Goal: Task Accomplishment & Management: Complete application form

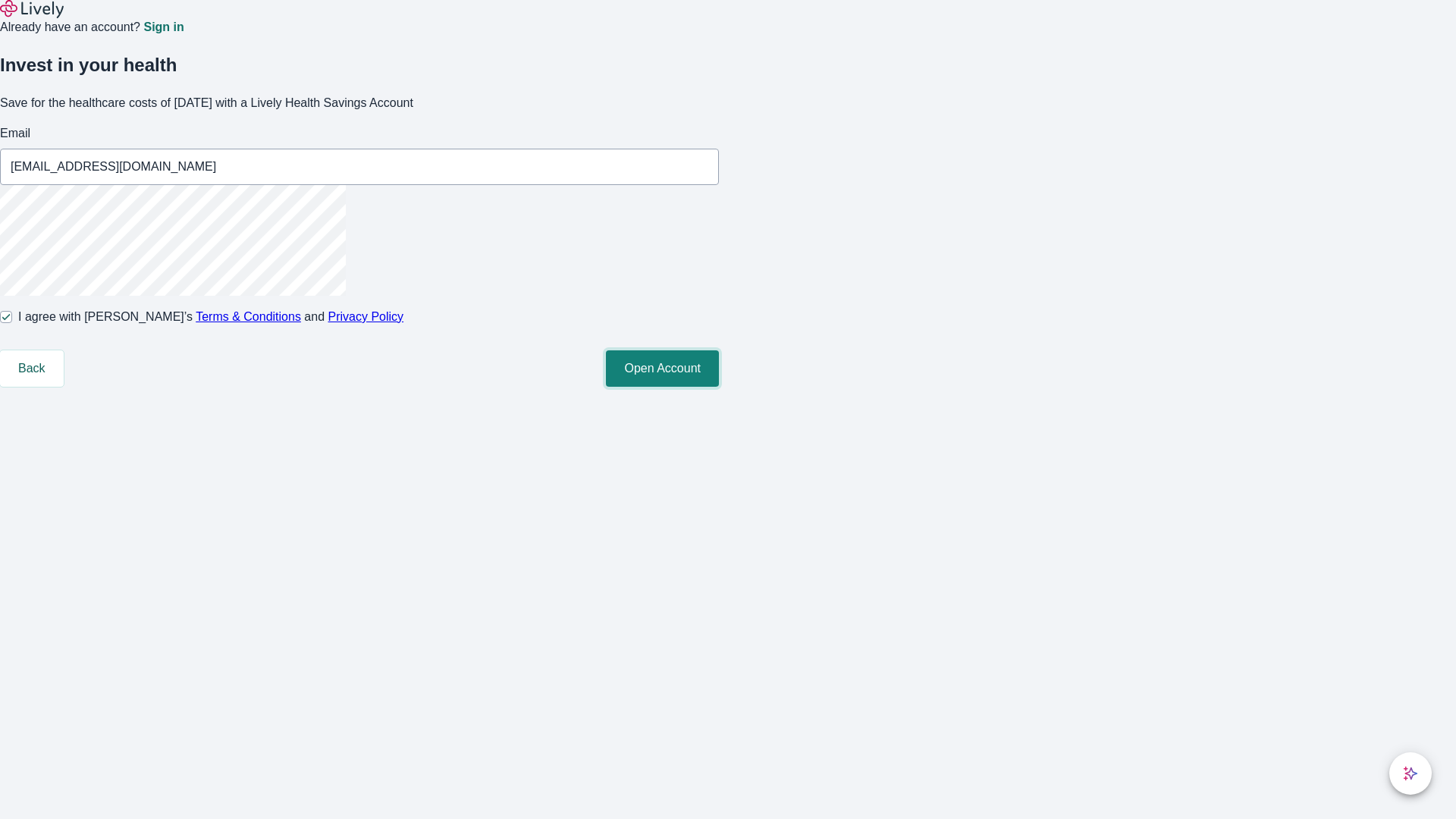
click at [719, 386] on button "Open Account" at bounding box center [662, 368] width 113 height 36
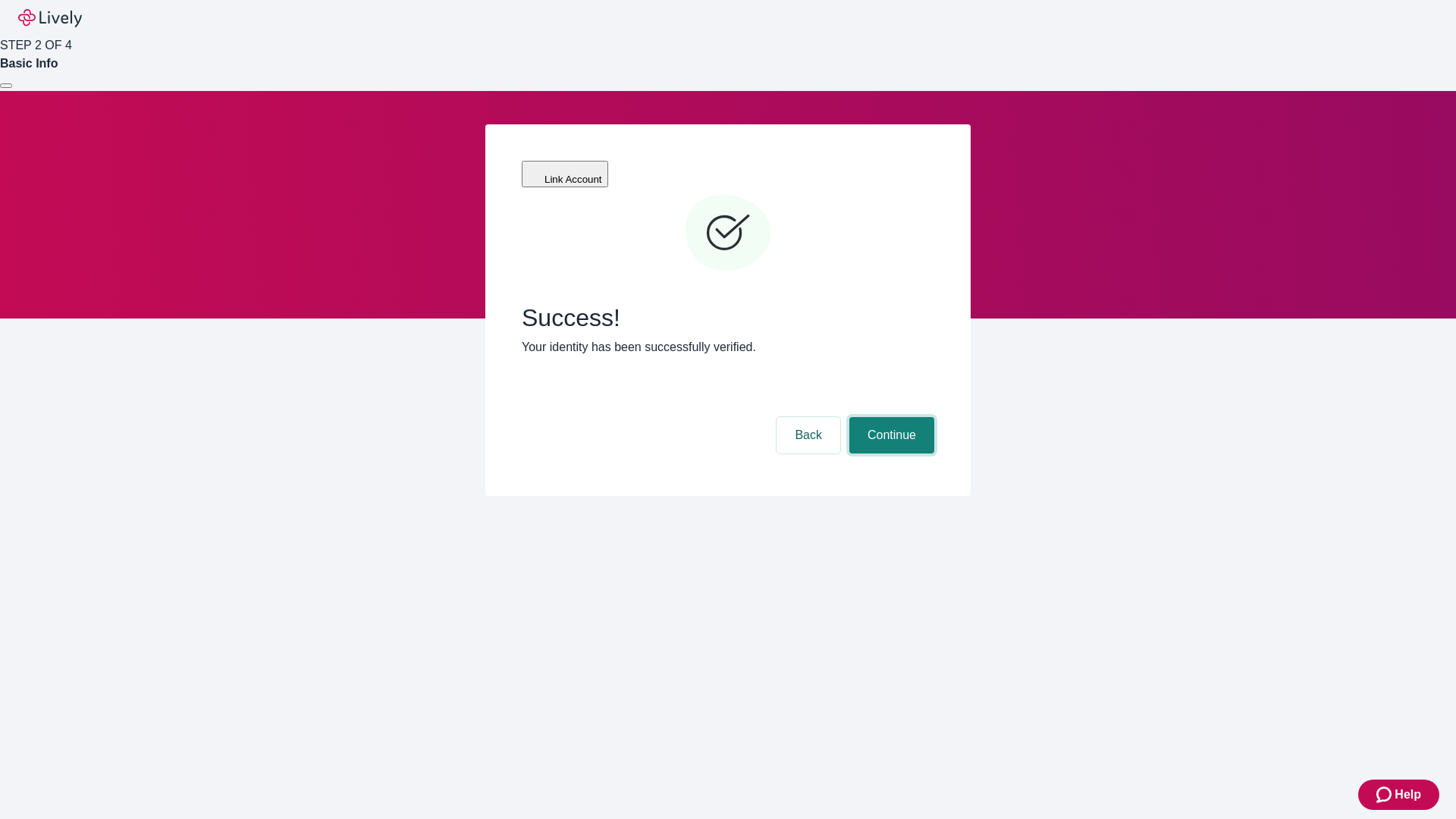
click at [890, 417] on button "Continue" at bounding box center [892, 435] width 85 height 36
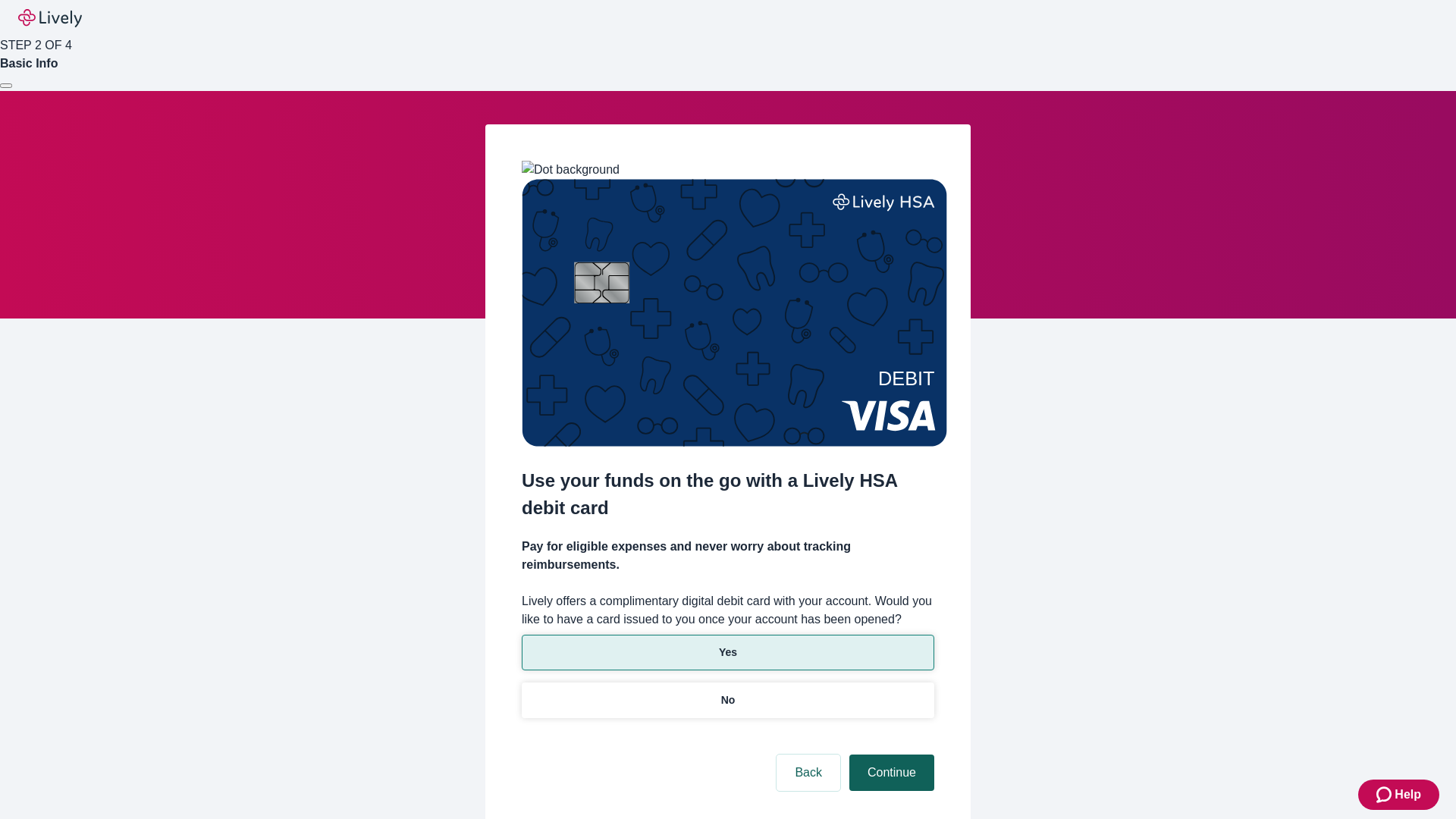
click at [727, 692] on p "No" at bounding box center [728, 700] width 15 height 16
click at [890, 754] on button "Continue" at bounding box center [892, 772] width 85 height 36
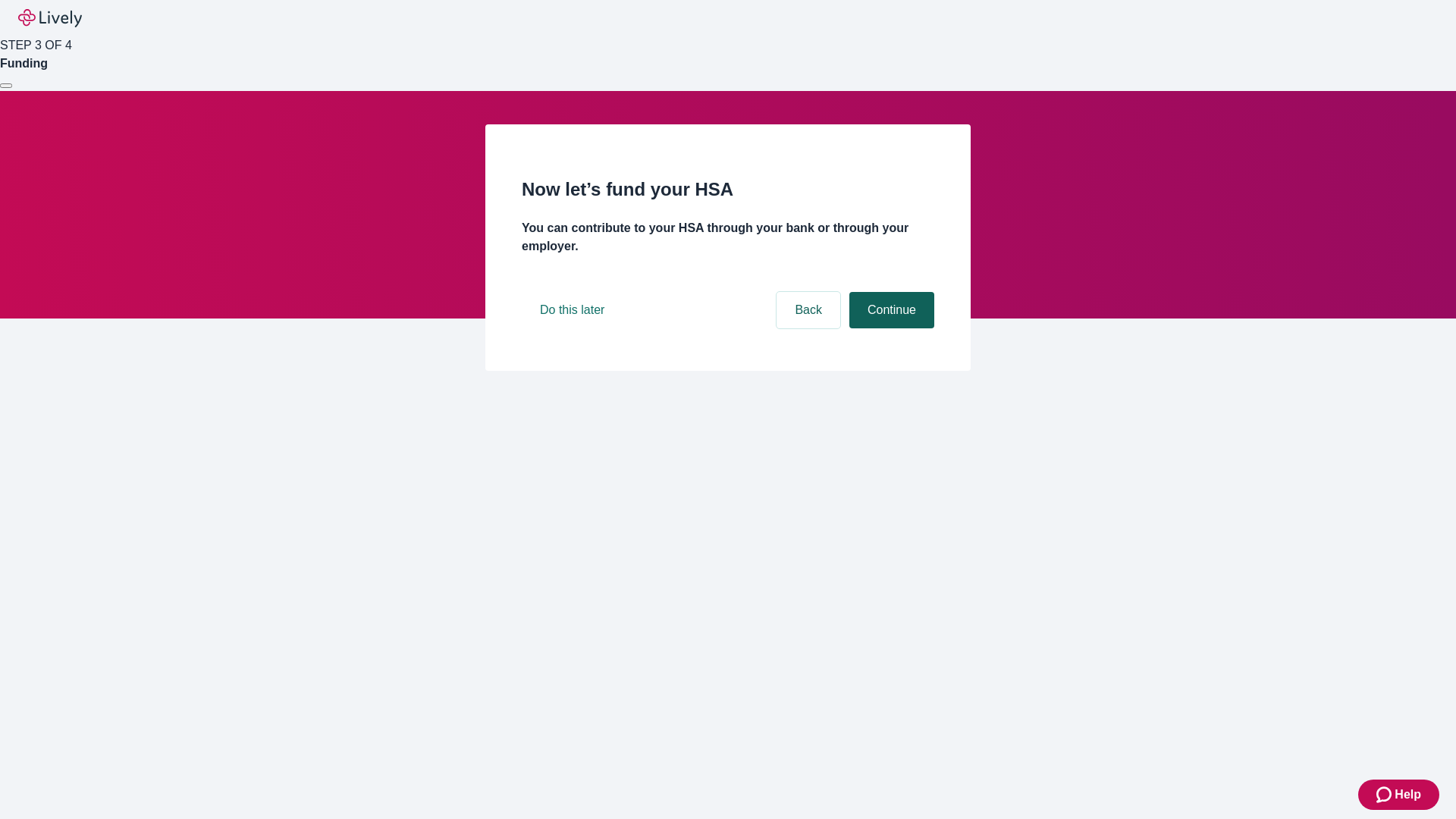
click at [890, 328] on button "Continue" at bounding box center [892, 310] width 85 height 36
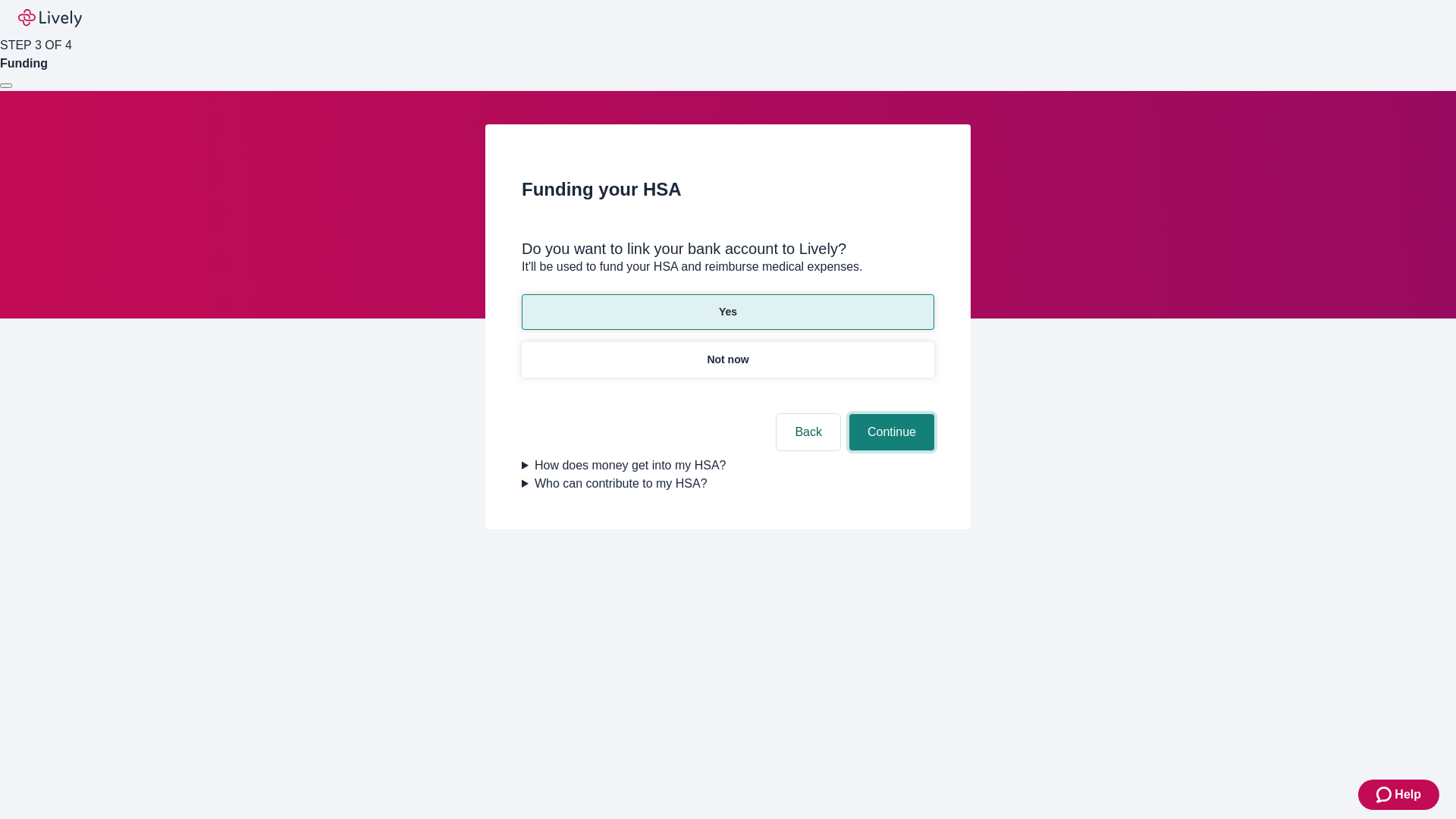
click at [890, 414] on button "Continue" at bounding box center [892, 432] width 85 height 36
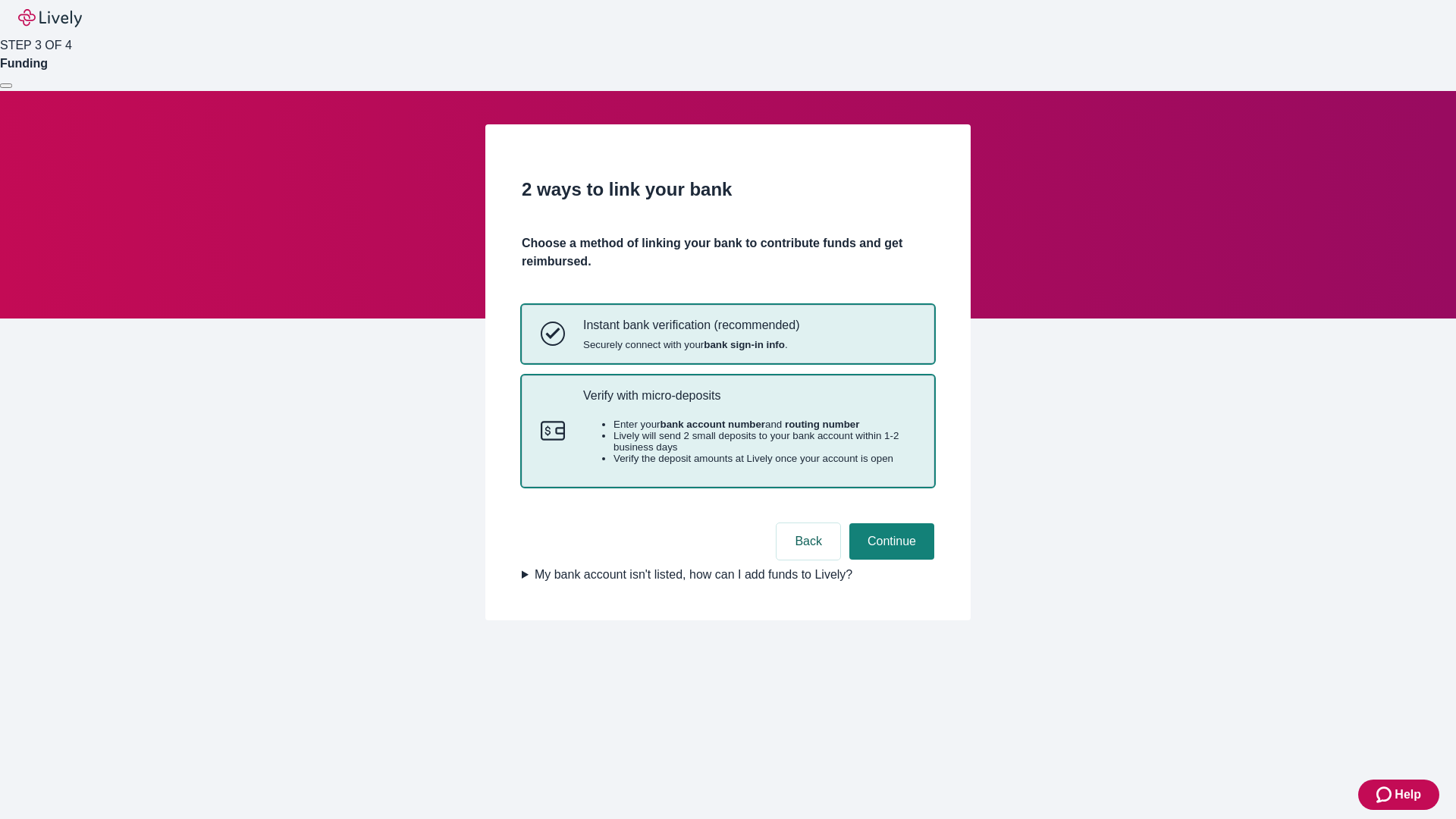
click at [749, 403] on p "Verify with micro-deposits" at bounding box center [749, 395] width 332 height 15
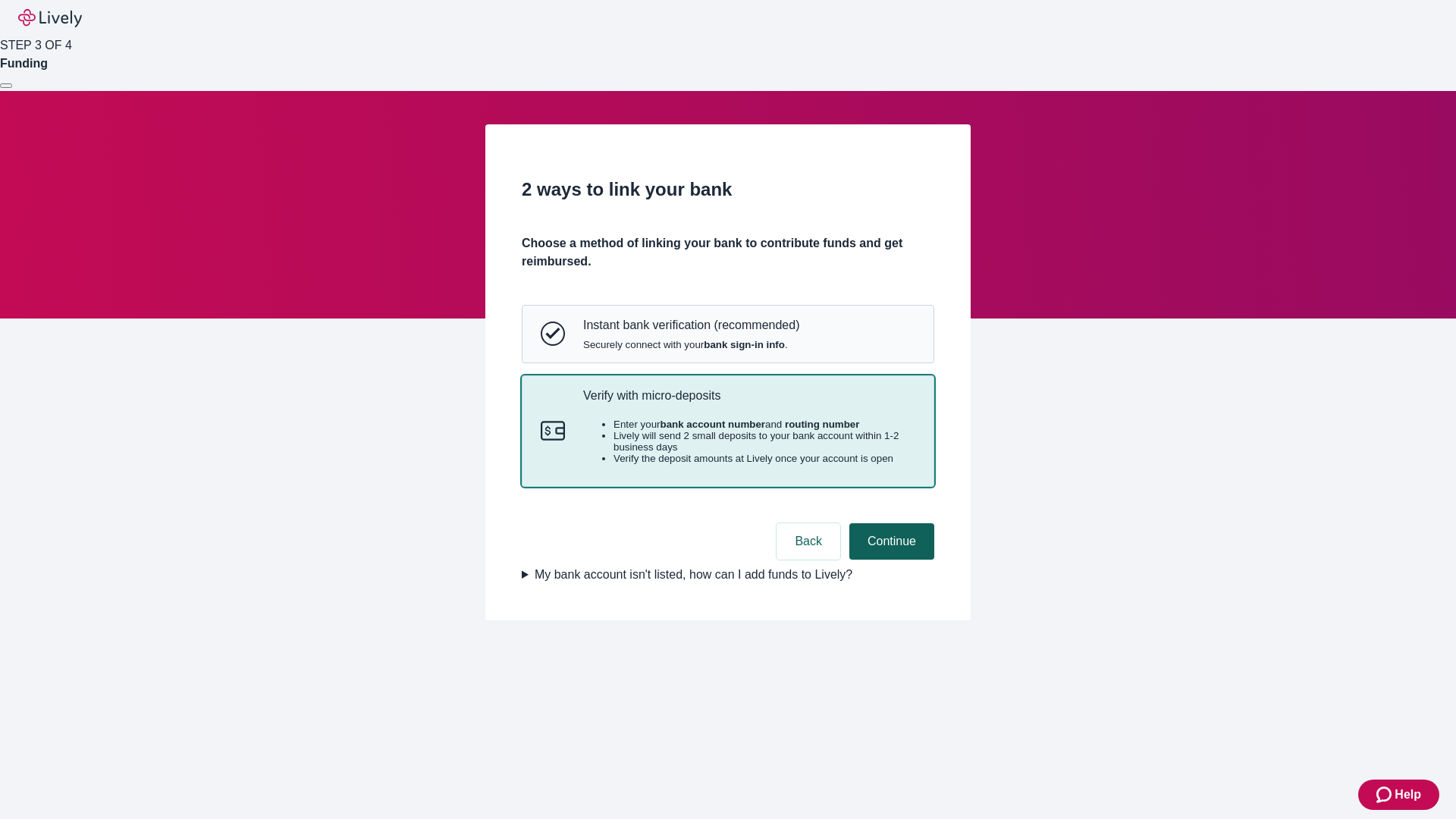
click at [890, 560] on button "Continue" at bounding box center [892, 541] width 85 height 36
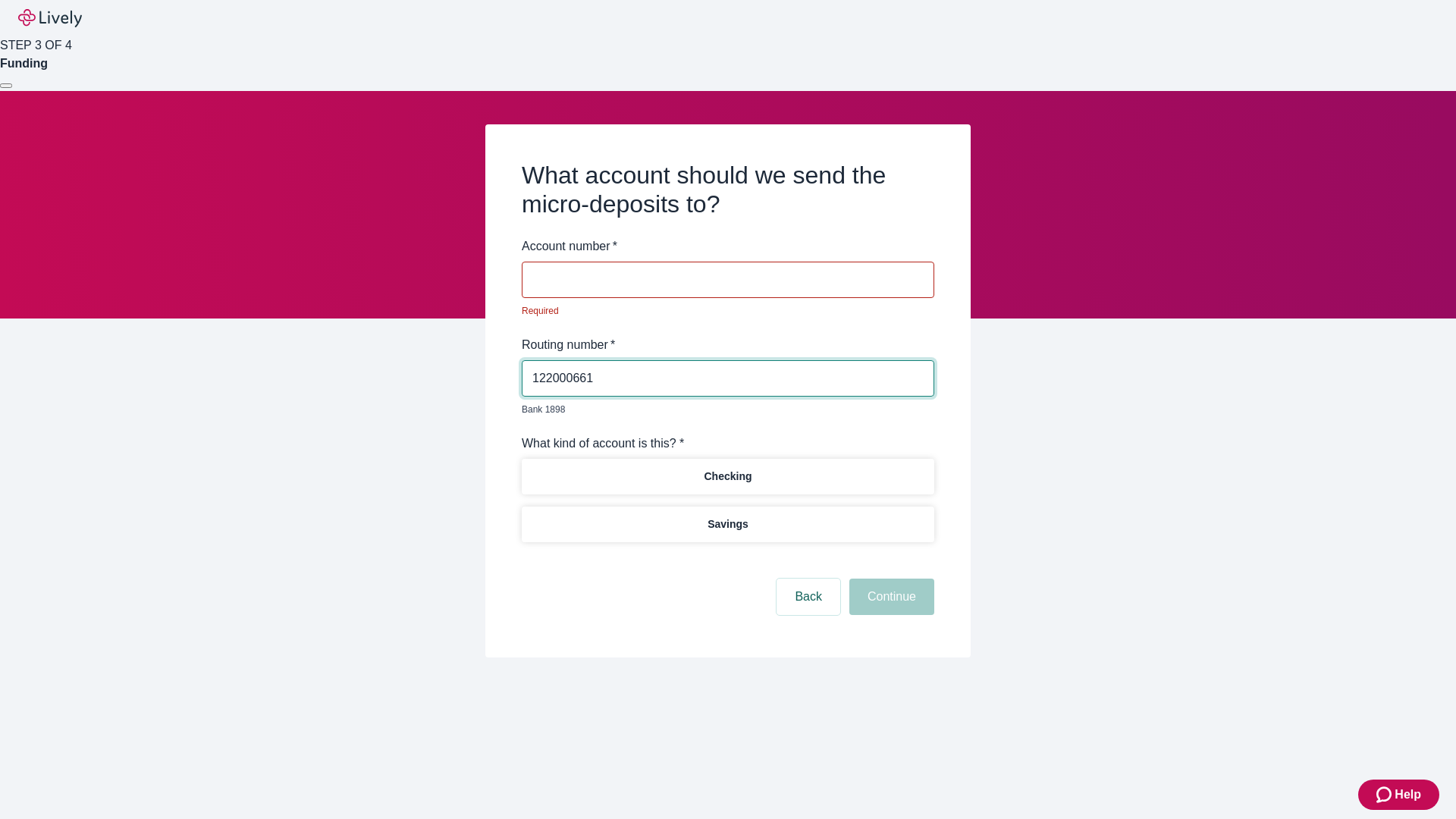
type input "122000661"
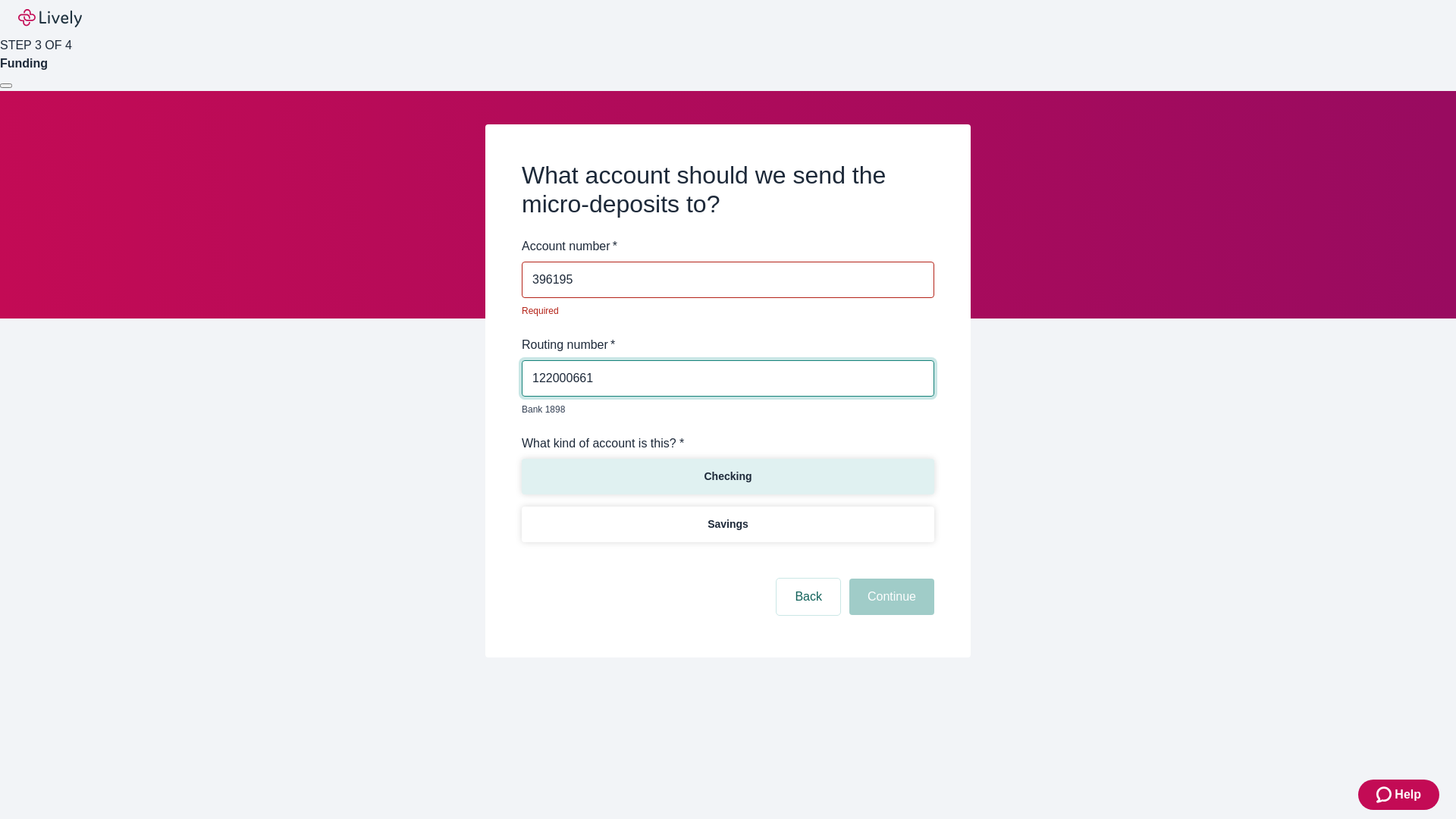
type input "396195"
click at [727, 468] on p "Checking" at bounding box center [727, 476] width 47 height 16
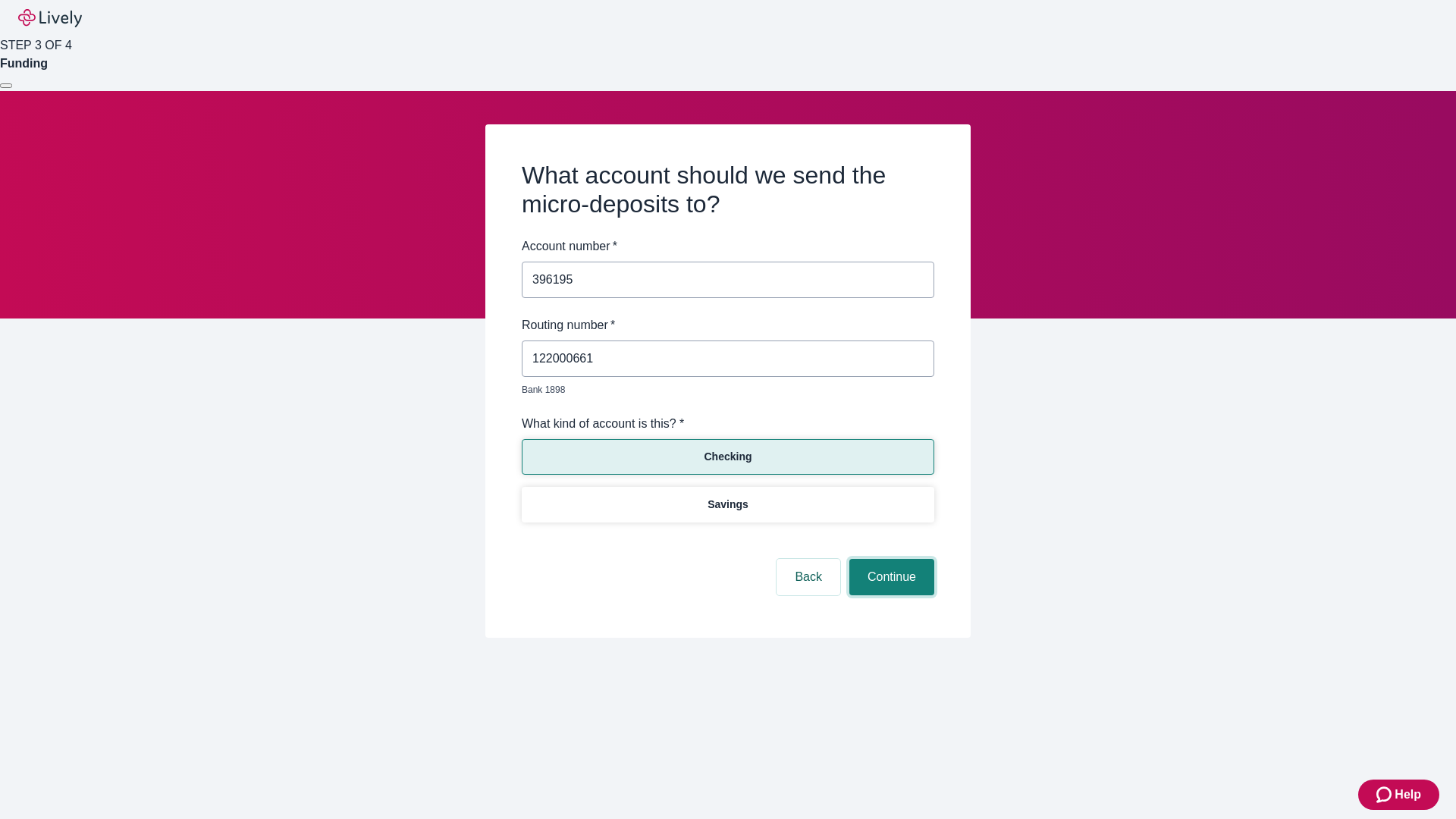
click at [890, 560] on button "Continue" at bounding box center [892, 577] width 85 height 36
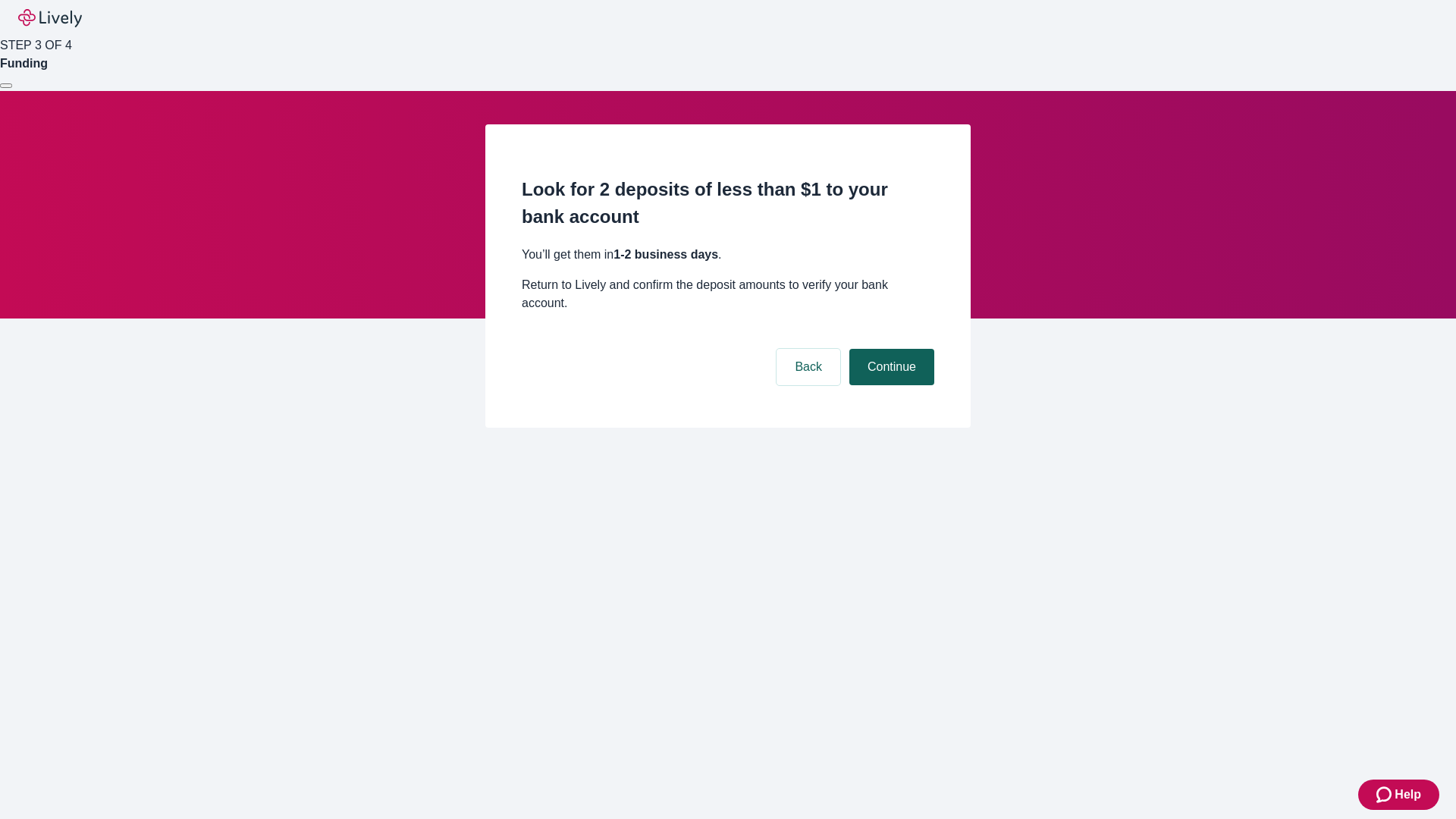
click at [890, 349] on button "Continue" at bounding box center [892, 367] width 85 height 36
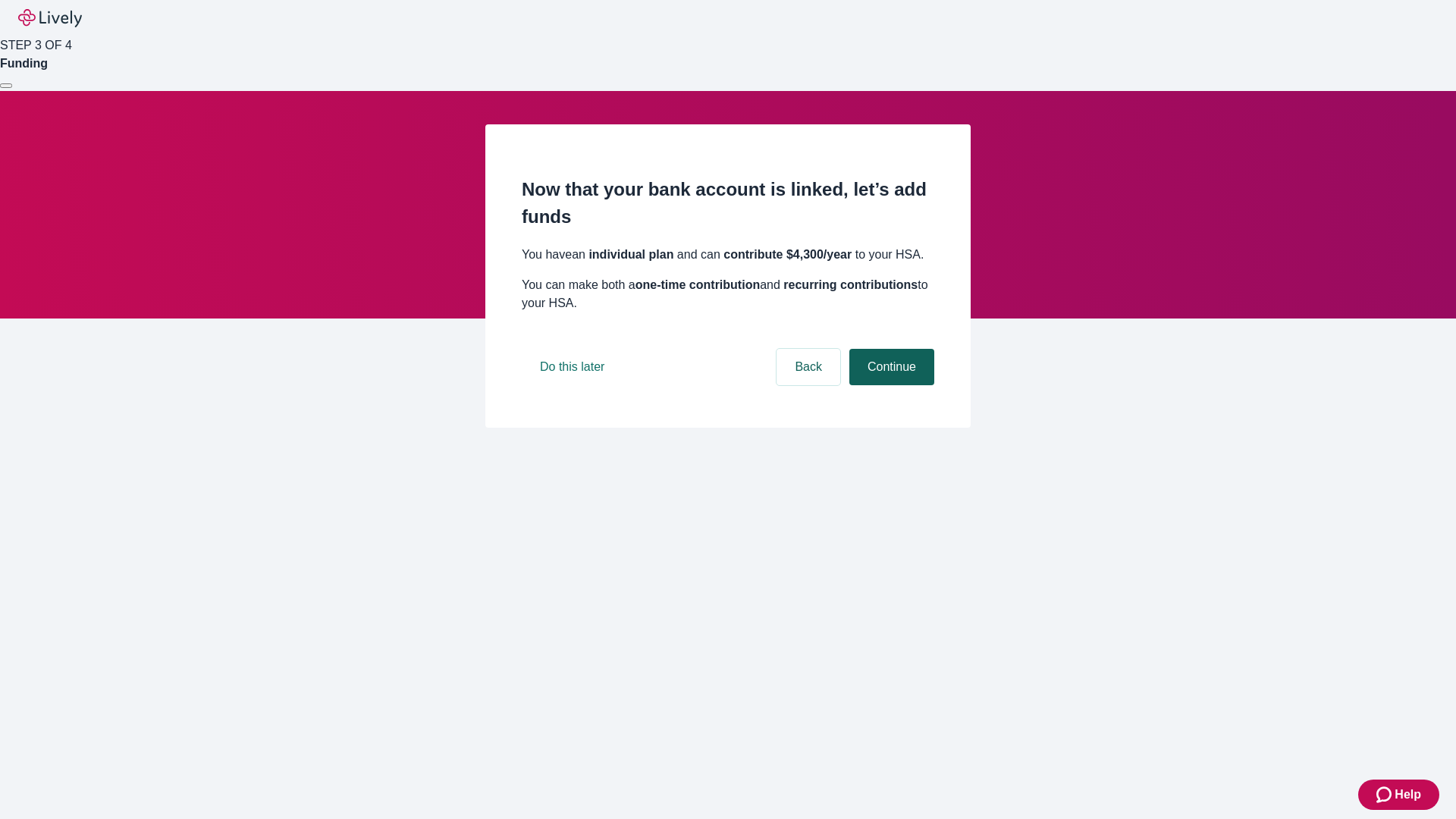
click at [890, 385] on button "Continue" at bounding box center [892, 367] width 85 height 36
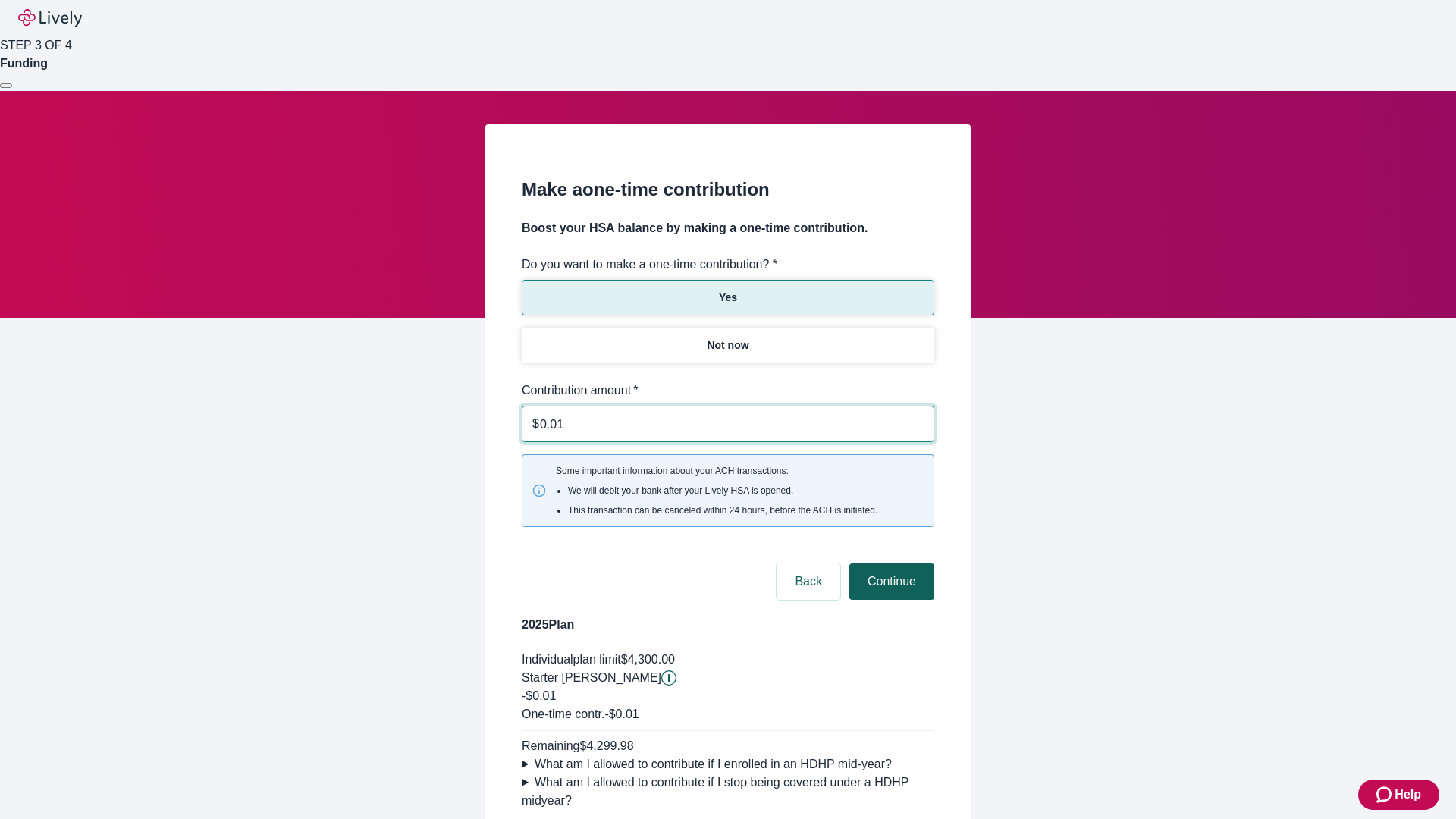
type input "0.01"
click at [890, 563] on button "Continue" at bounding box center [892, 581] width 85 height 36
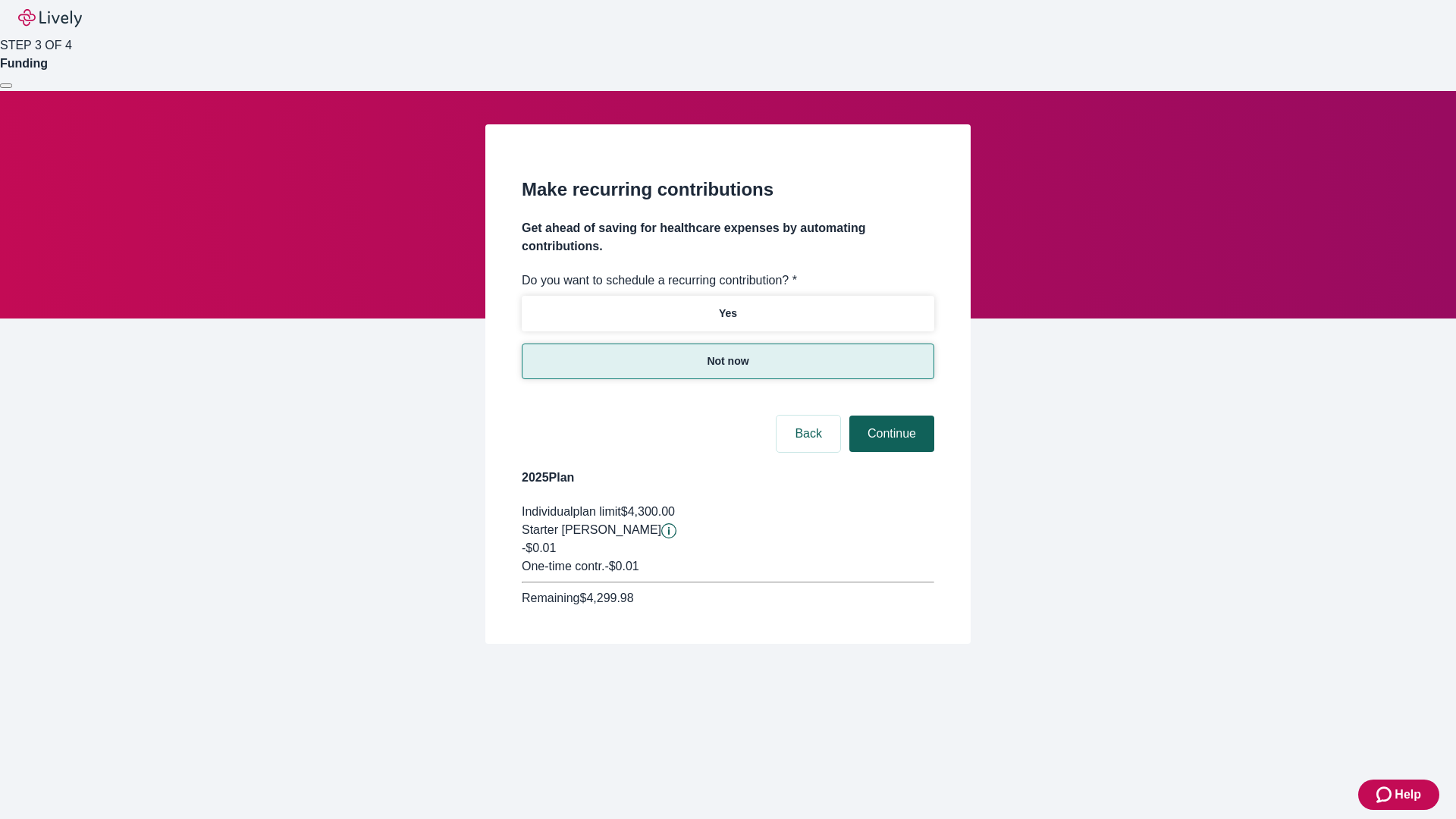
click at [890, 416] on button "Continue" at bounding box center [892, 434] width 85 height 36
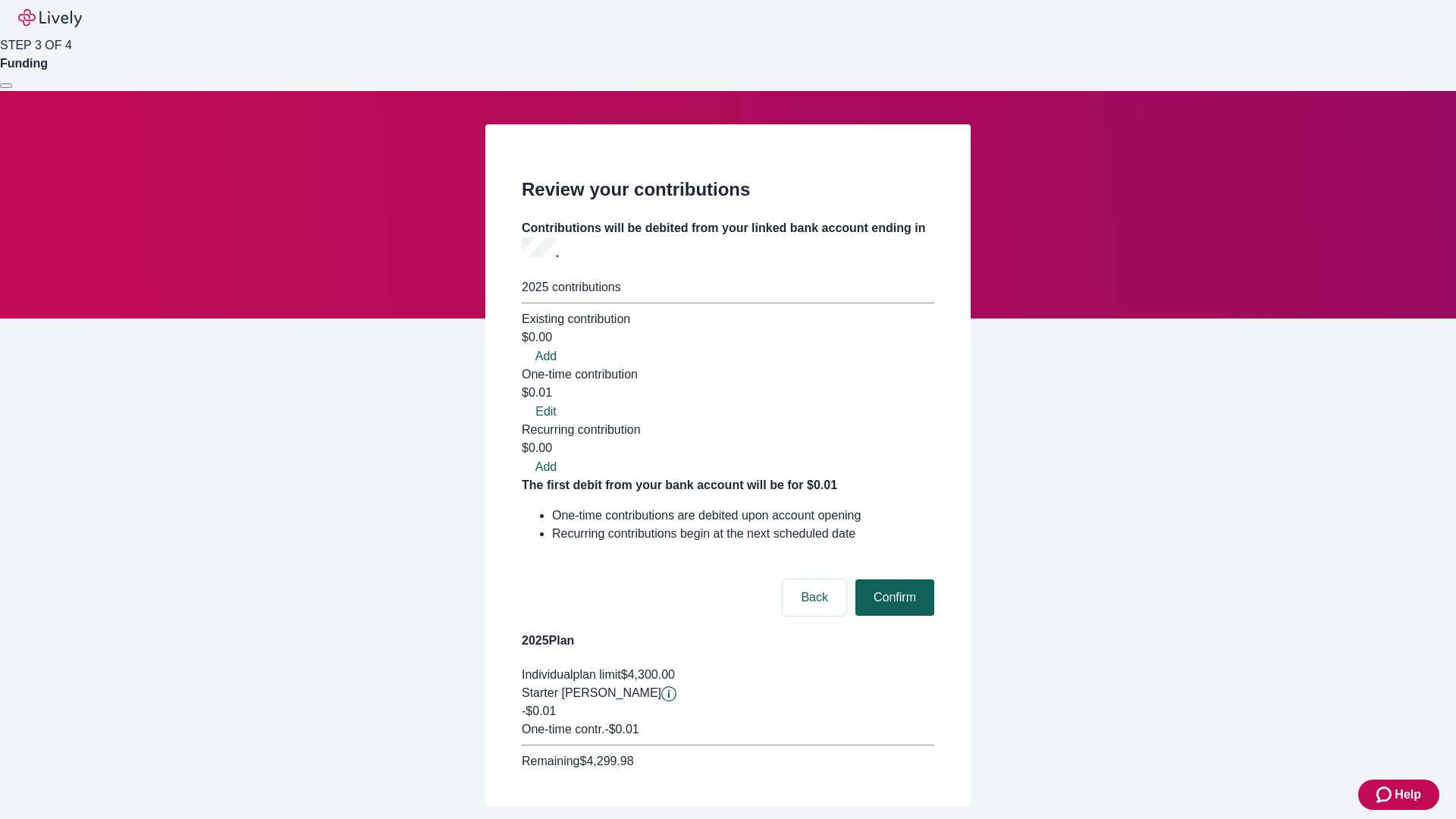
click at [893, 579] on button "Confirm" at bounding box center [894, 597] width 78 height 36
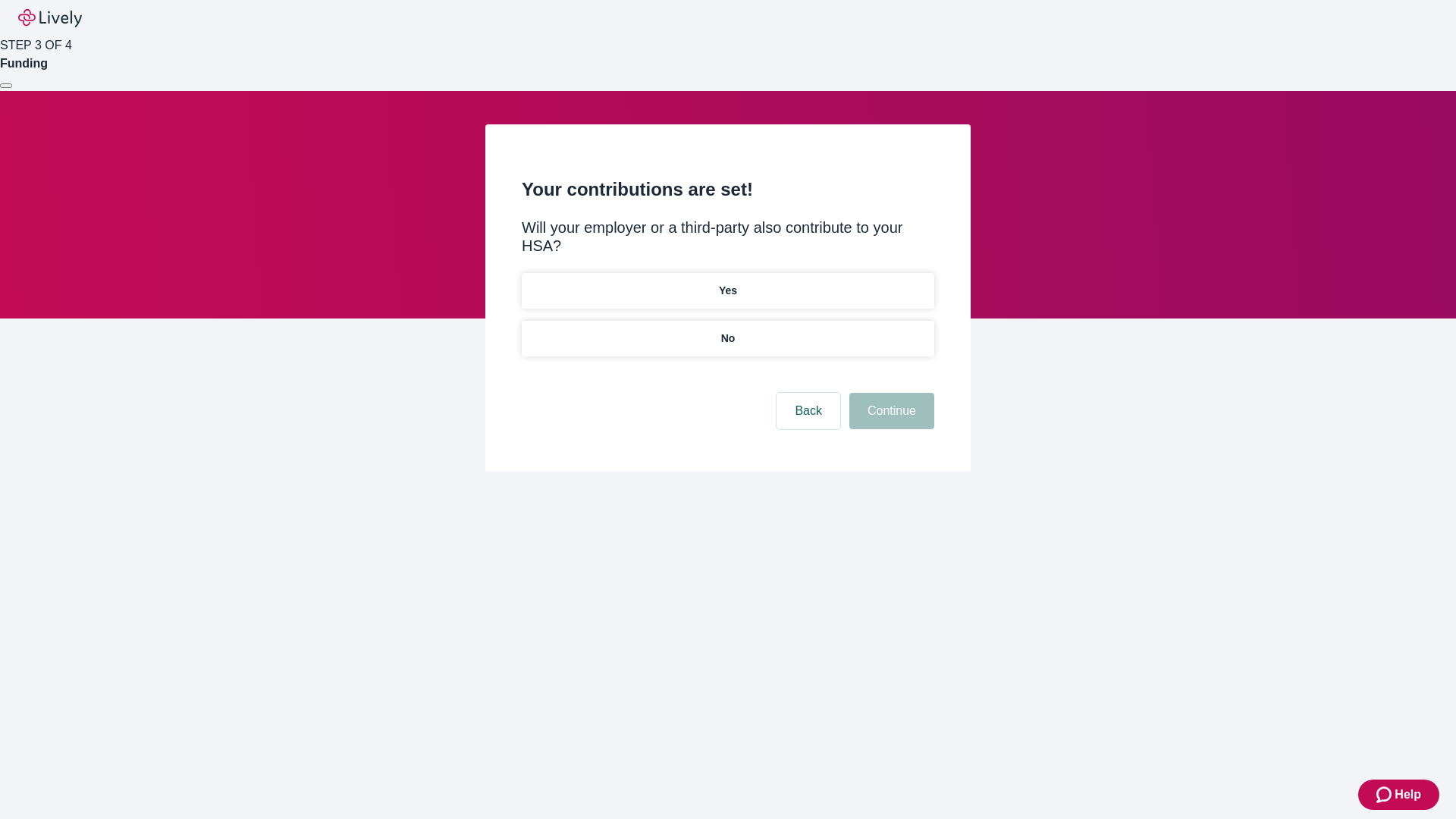
click at [727, 330] on p "No" at bounding box center [728, 338] width 15 height 16
click at [890, 393] on button "Continue" at bounding box center [892, 411] width 85 height 36
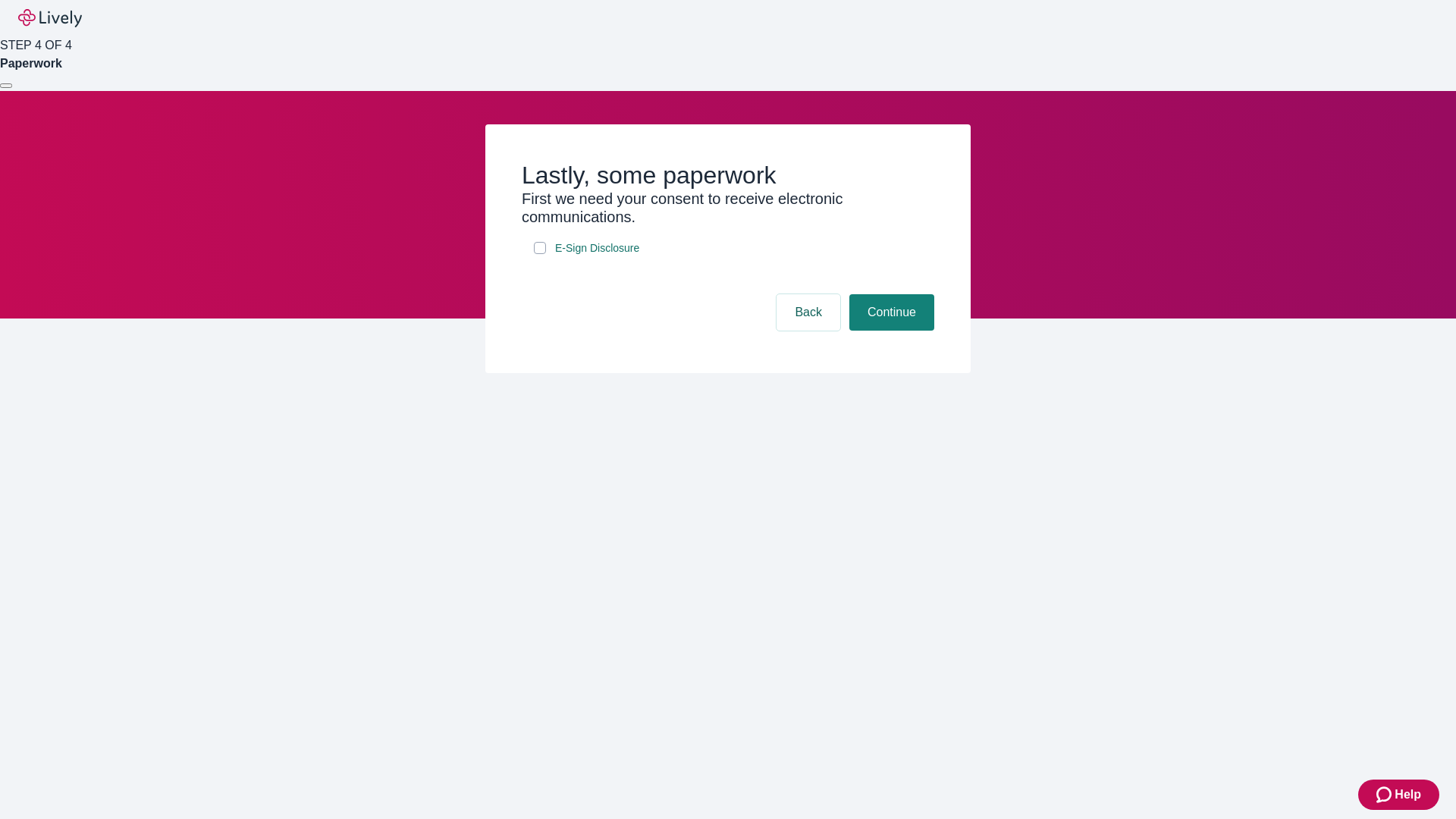
click at [540, 254] on input "E-Sign Disclosure" at bounding box center [540, 248] width 12 height 12
checkbox input "true"
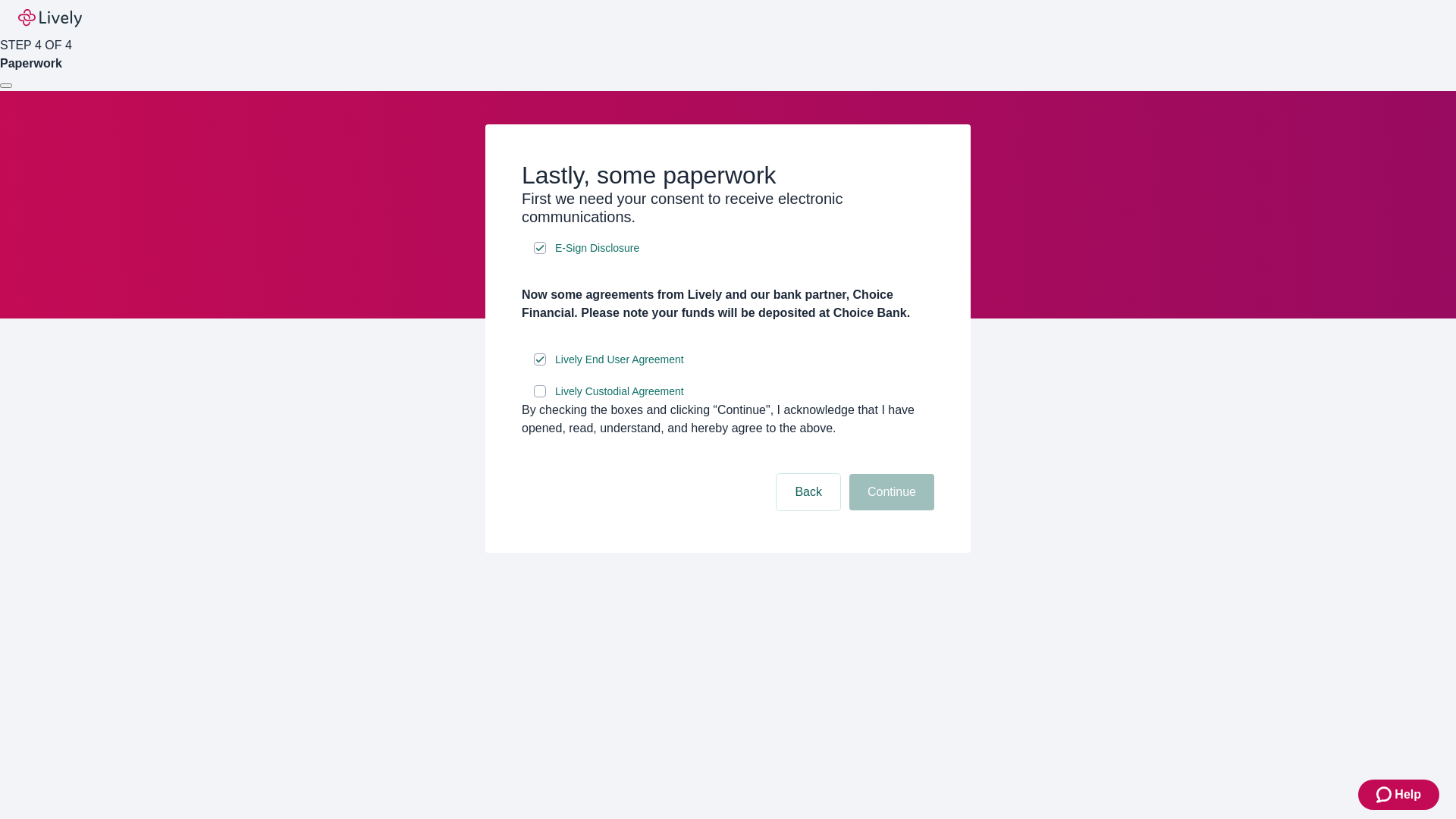
click at [540, 397] on input "Lively Custodial Agreement" at bounding box center [540, 391] width 12 height 12
checkbox input "true"
click at [890, 510] on button "Continue" at bounding box center [892, 492] width 85 height 36
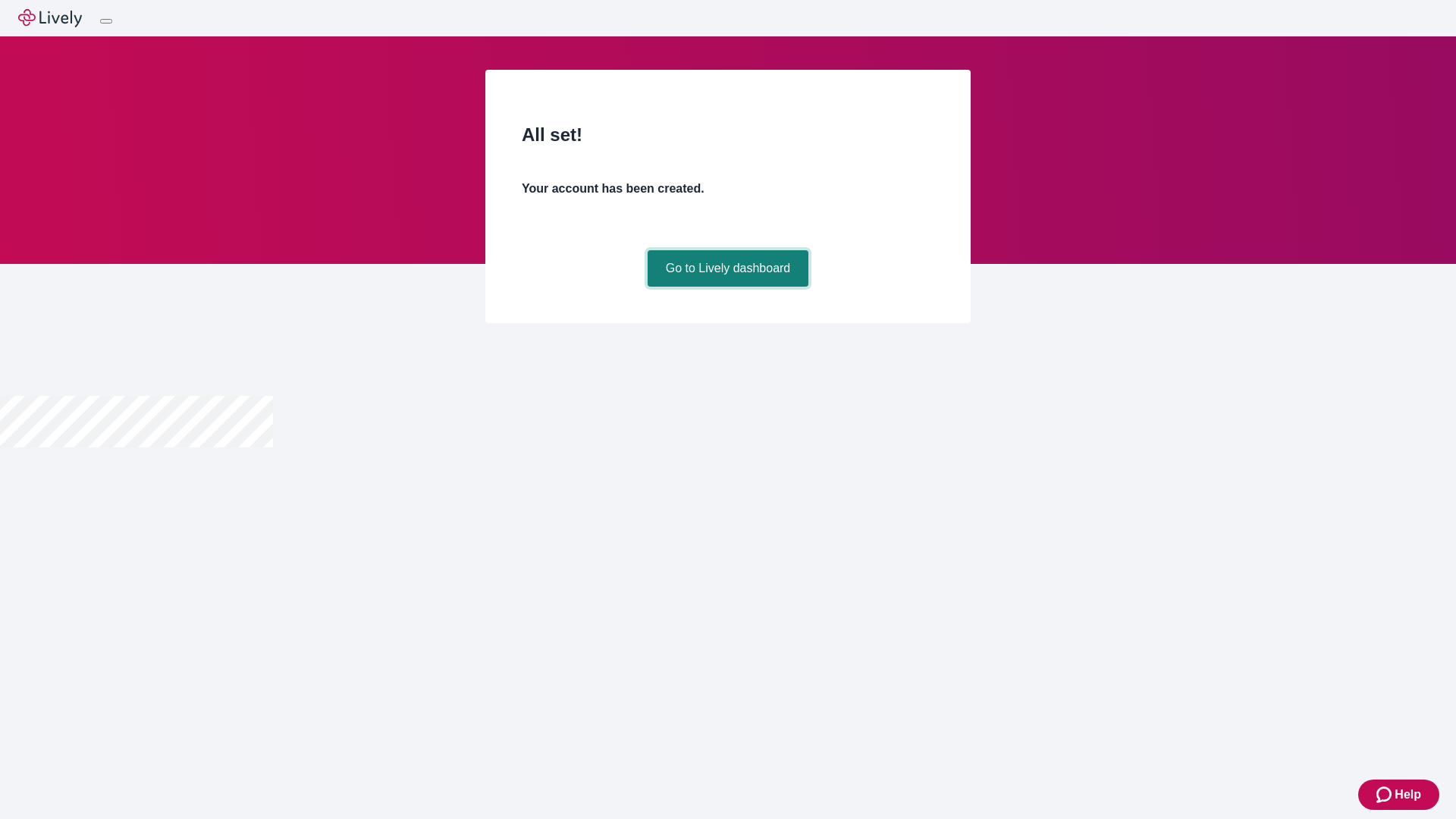
click at [727, 286] on link "Go to Lively dashboard" at bounding box center [728, 268] width 161 height 36
